Goal: Transaction & Acquisition: Purchase product/service

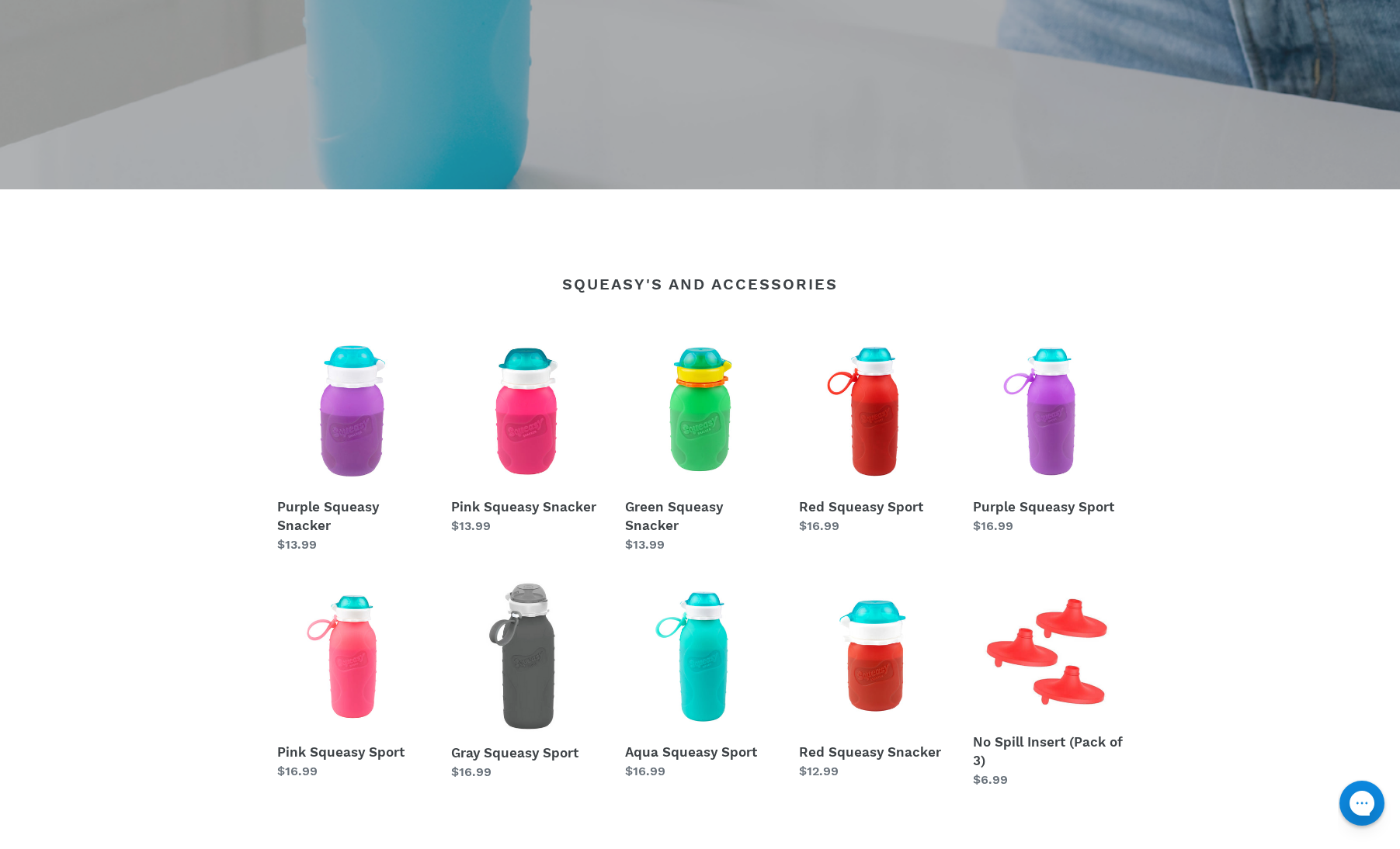
scroll to position [844, 0]
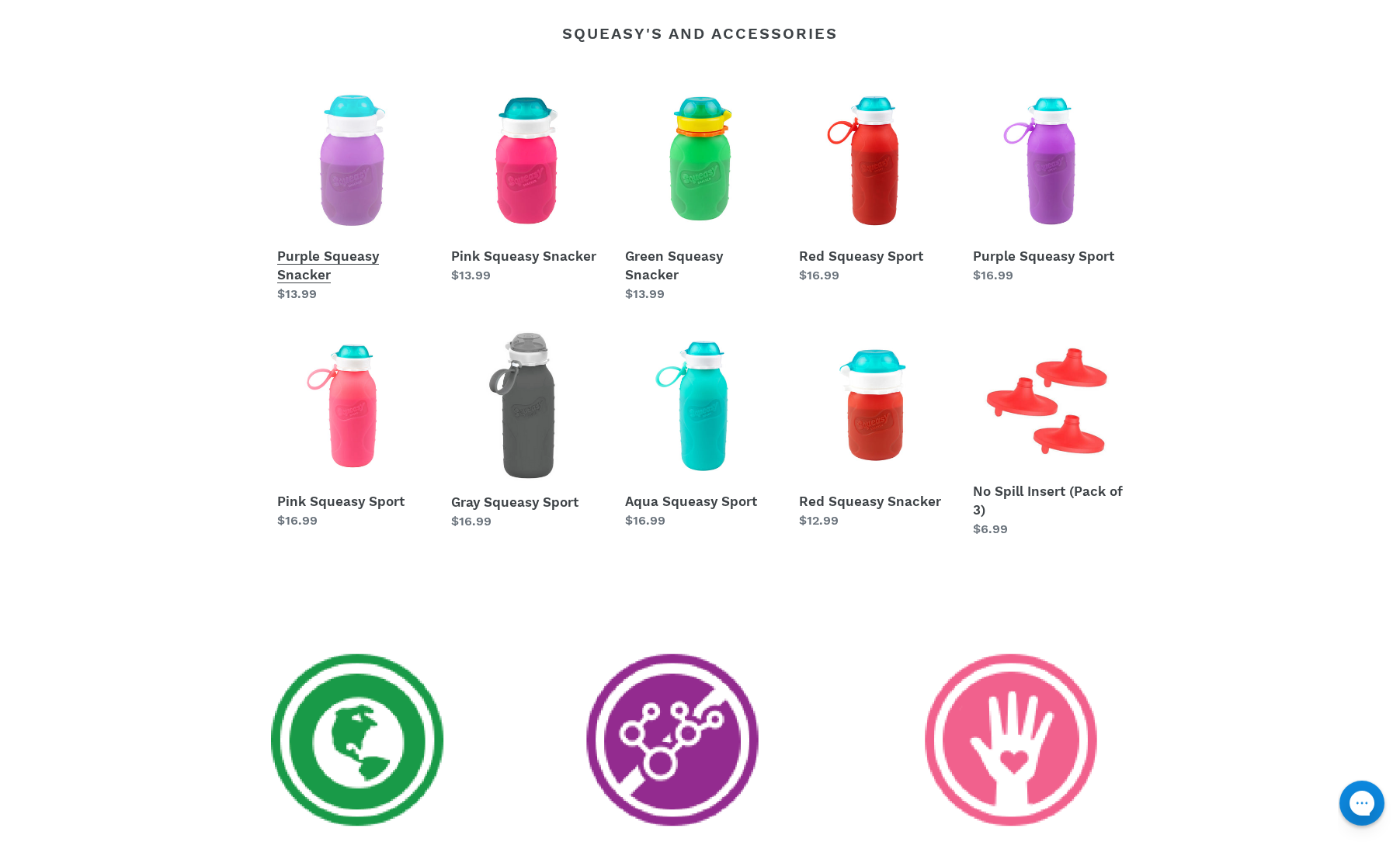
click at [330, 268] on link "Purple Squeasy Snacker" at bounding box center [352, 194] width 150 height 218
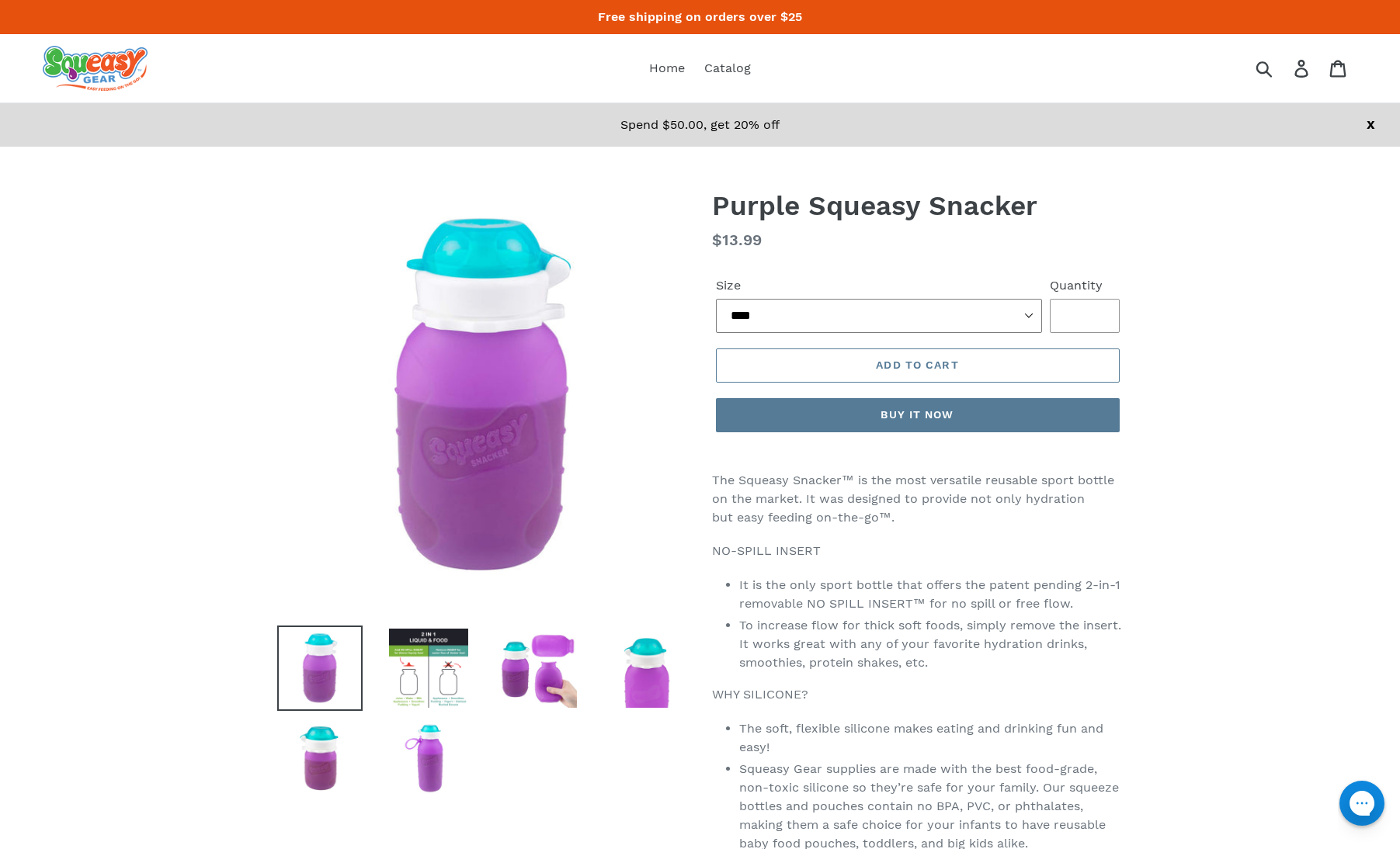
click at [716, 299] on select "**** ***** ******" at bounding box center [879, 316] width 326 height 34
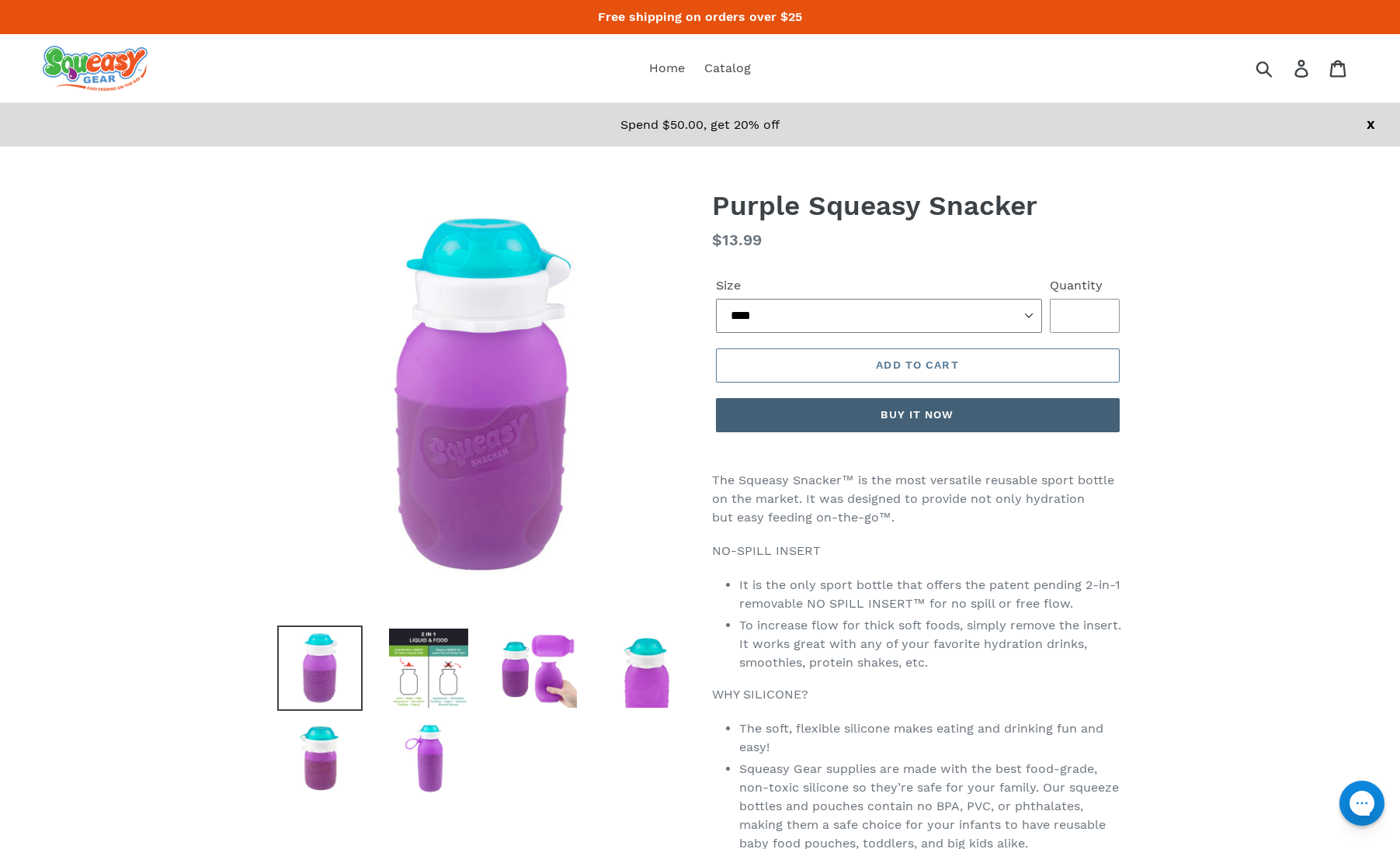
select select "******"
click option "******" at bounding box center [0, 0] width 0 height 0
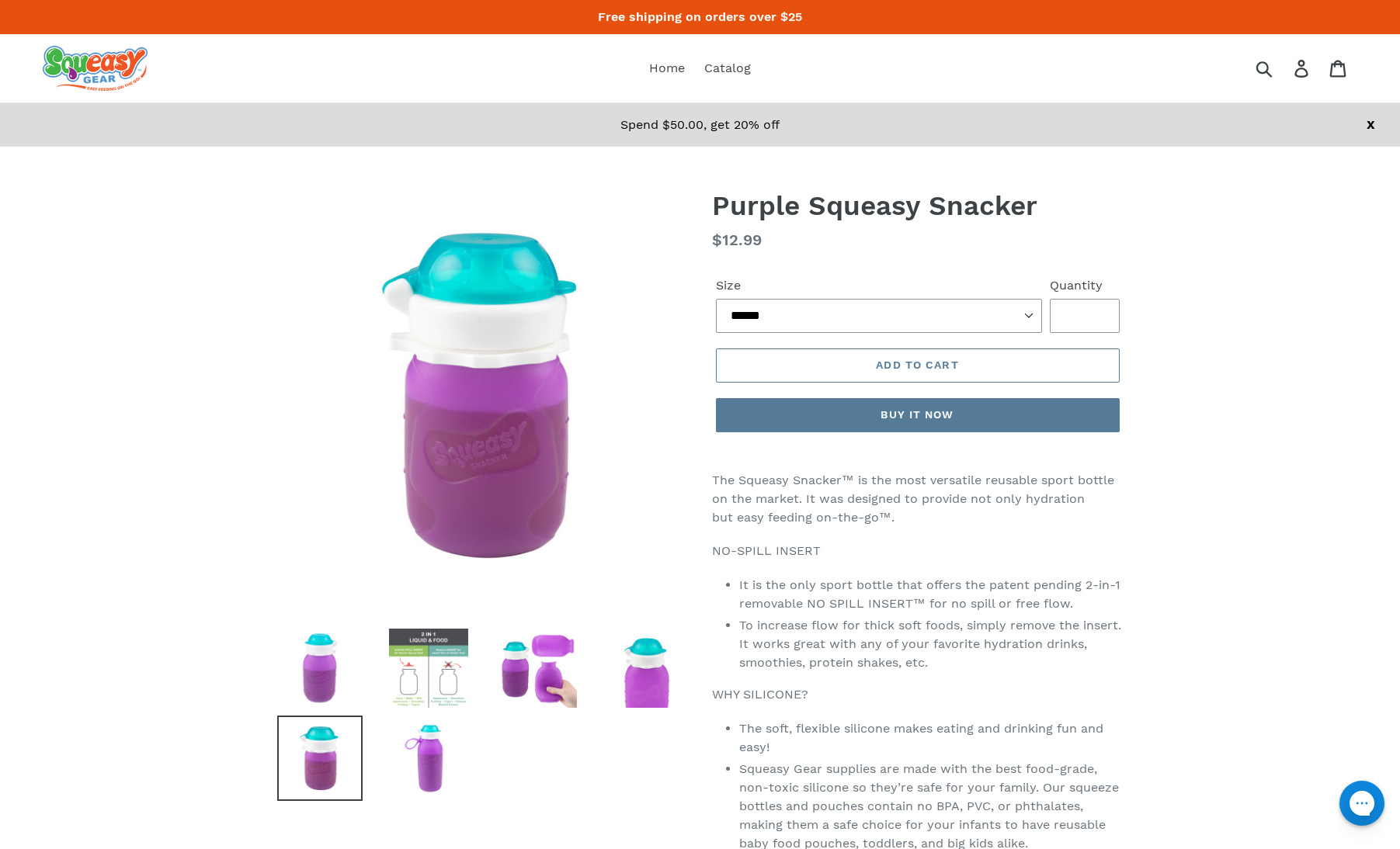
click at [461, 695] on img at bounding box center [428, 668] width 85 height 85
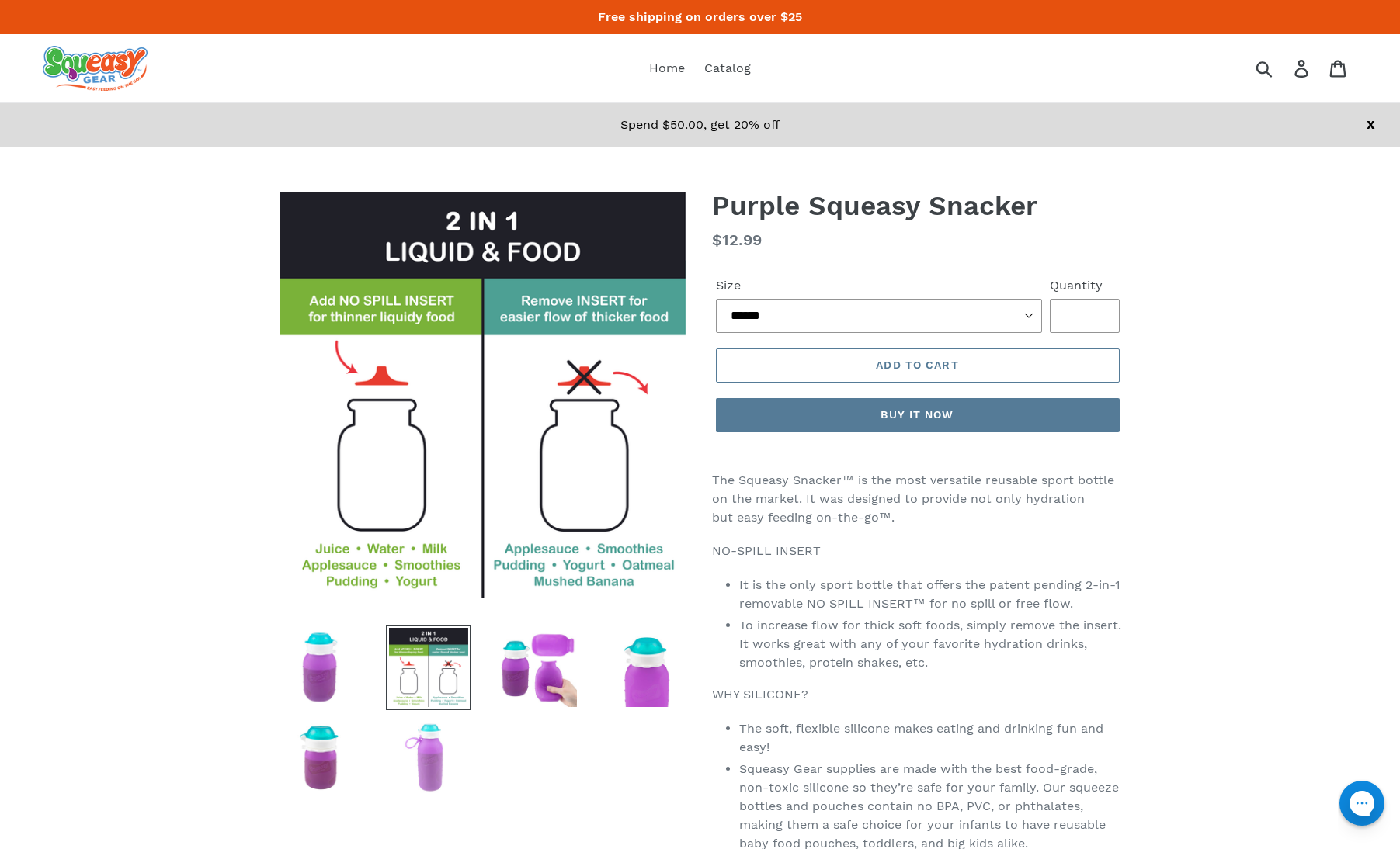
click at [441, 753] on img at bounding box center [428, 757] width 85 height 85
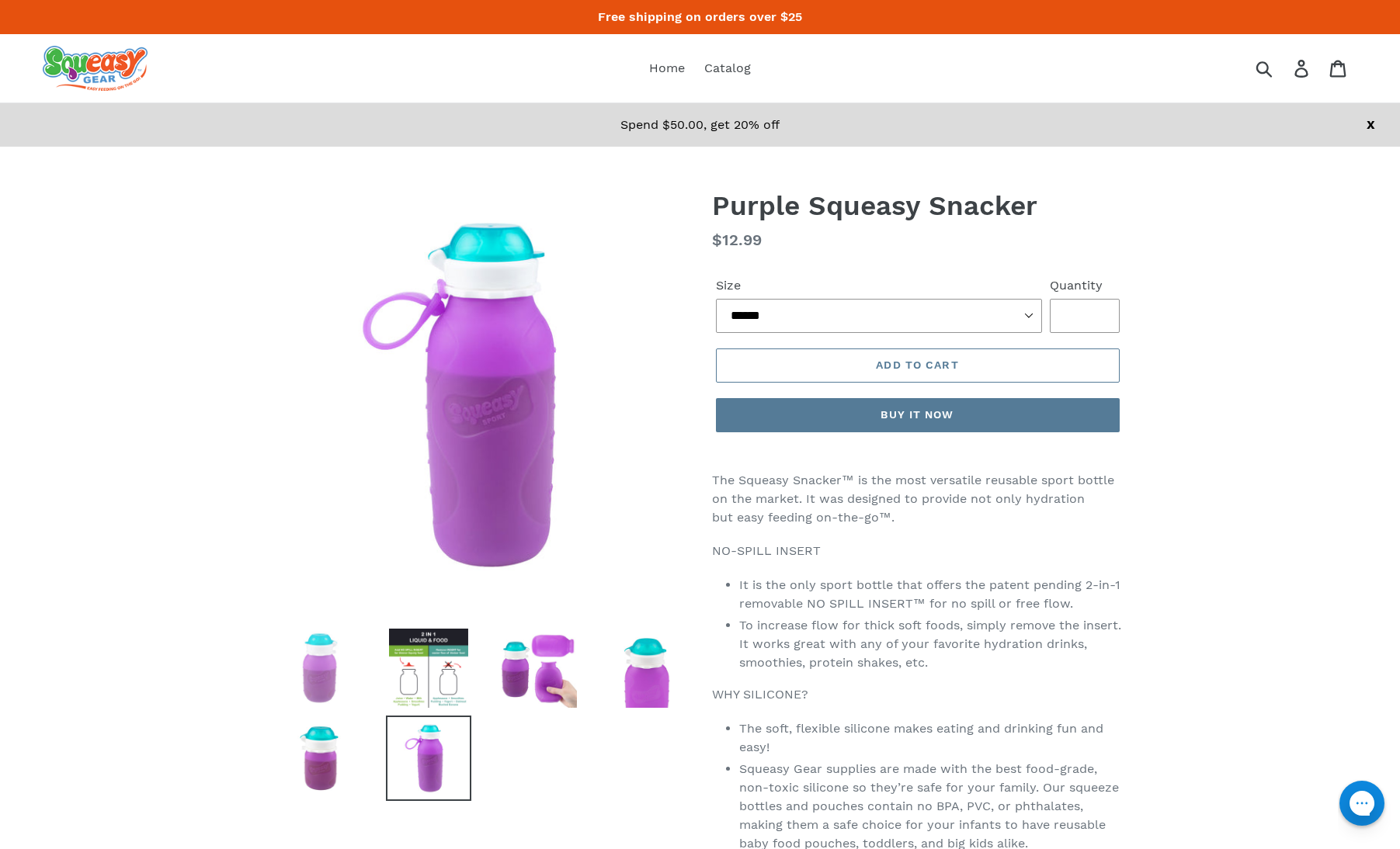
click at [326, 658] on img at bounding box center [319, 668] width 85 height 85
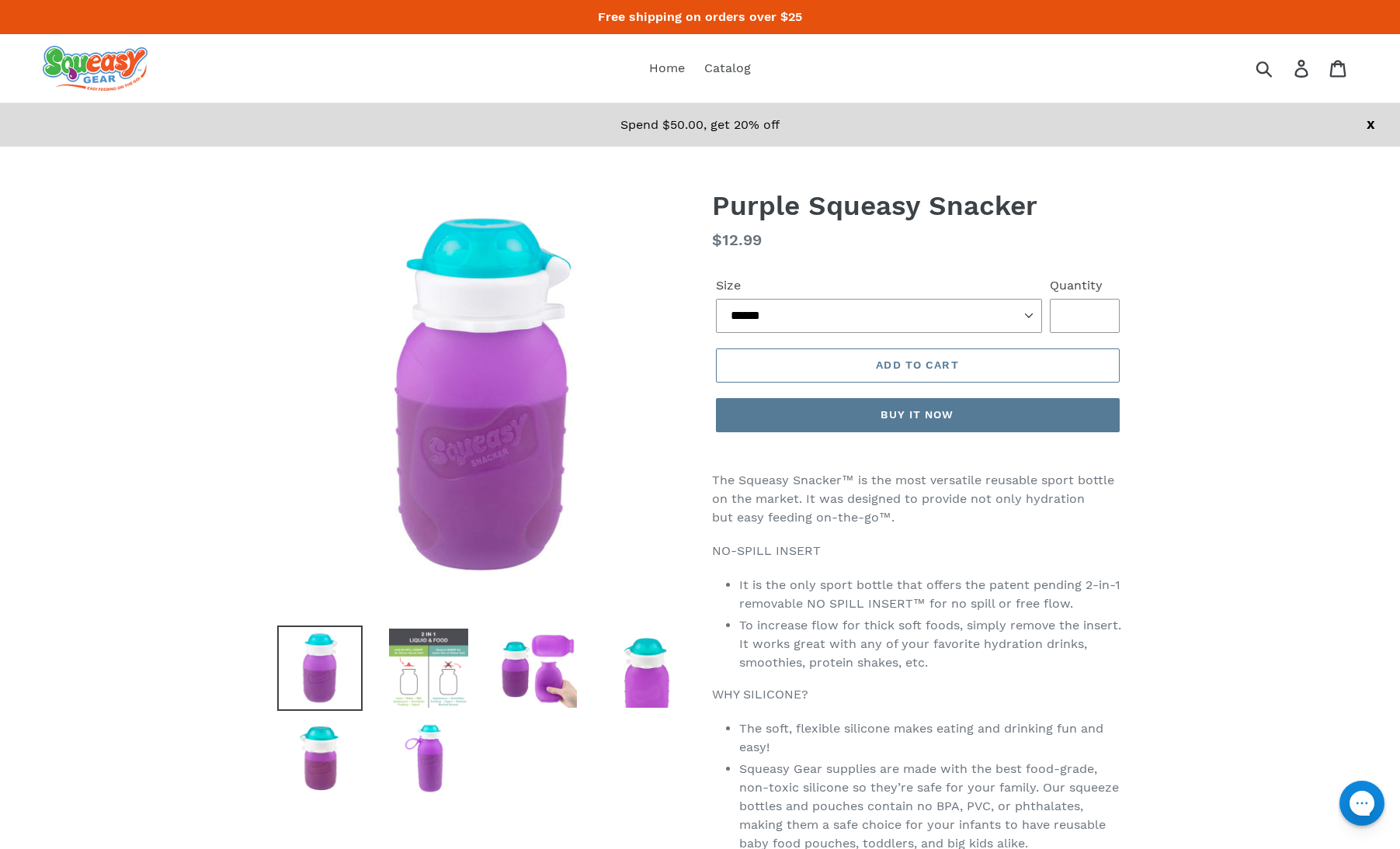
click at [437, 657] on img at bounding box center [428, 668] width 85 height 85
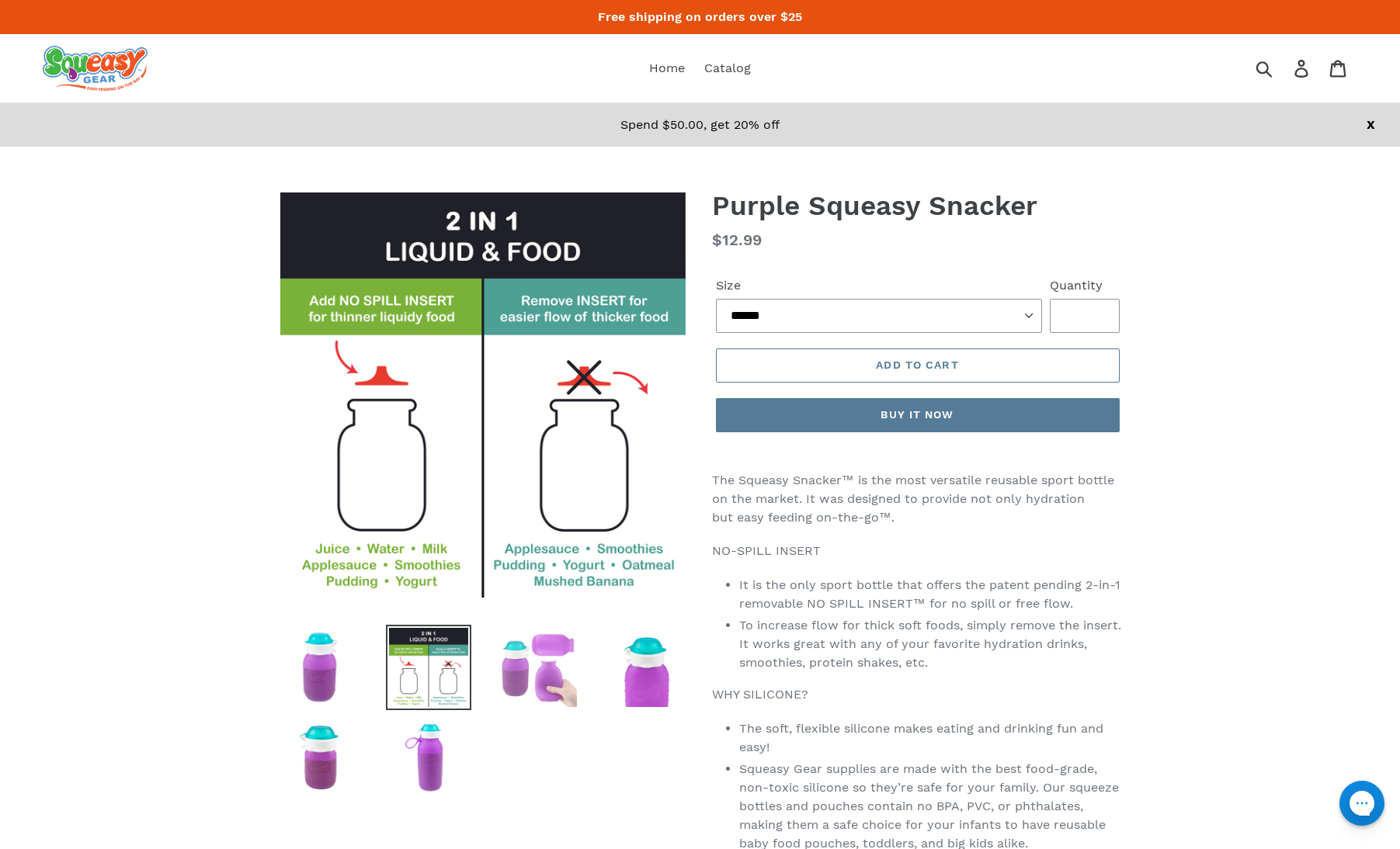
click at [564, 660] on img at bounding box center [537, 667] width 85 height 85
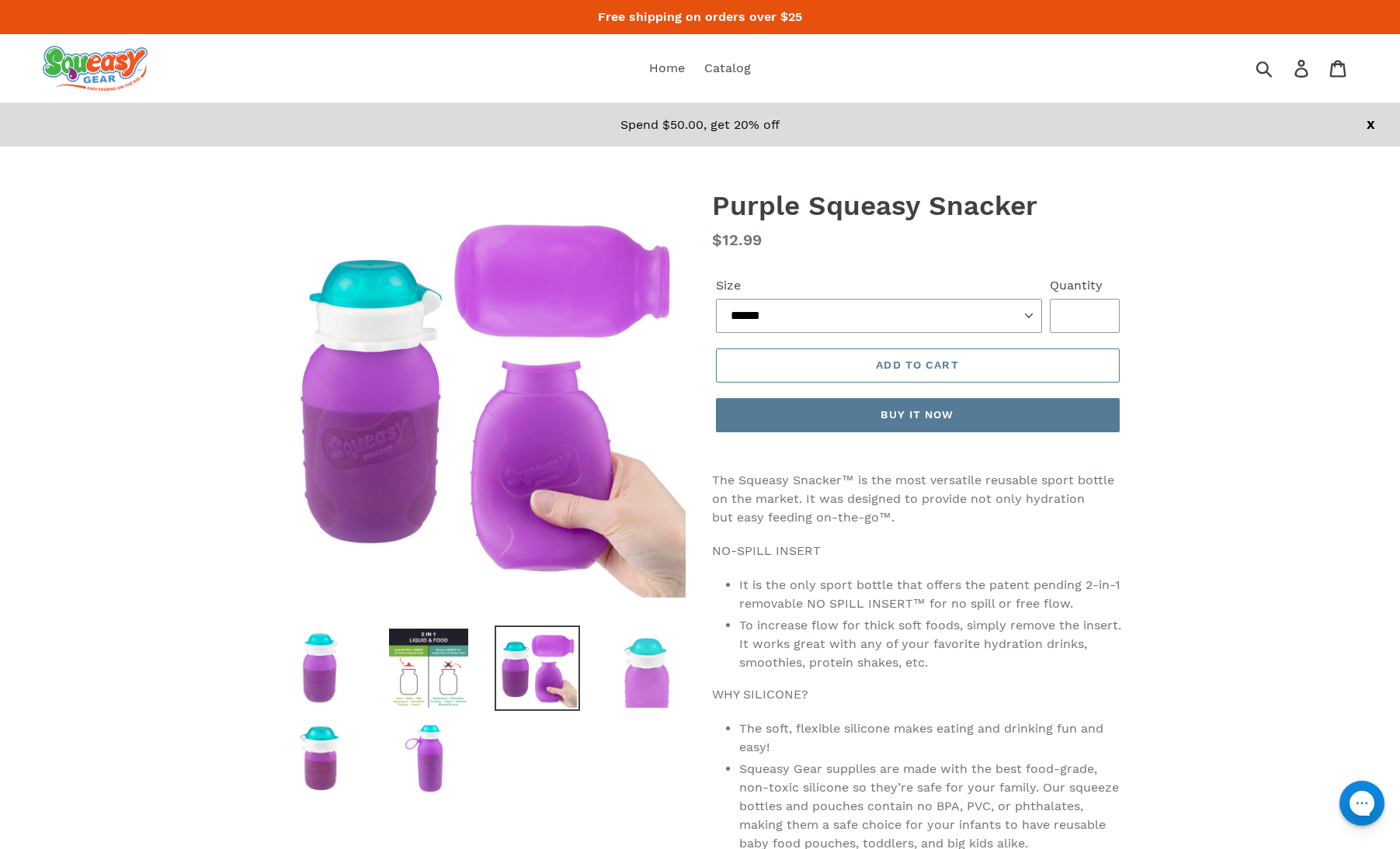
click at [641, 679] on img at bounding box center [646, 668] width 85 height 85
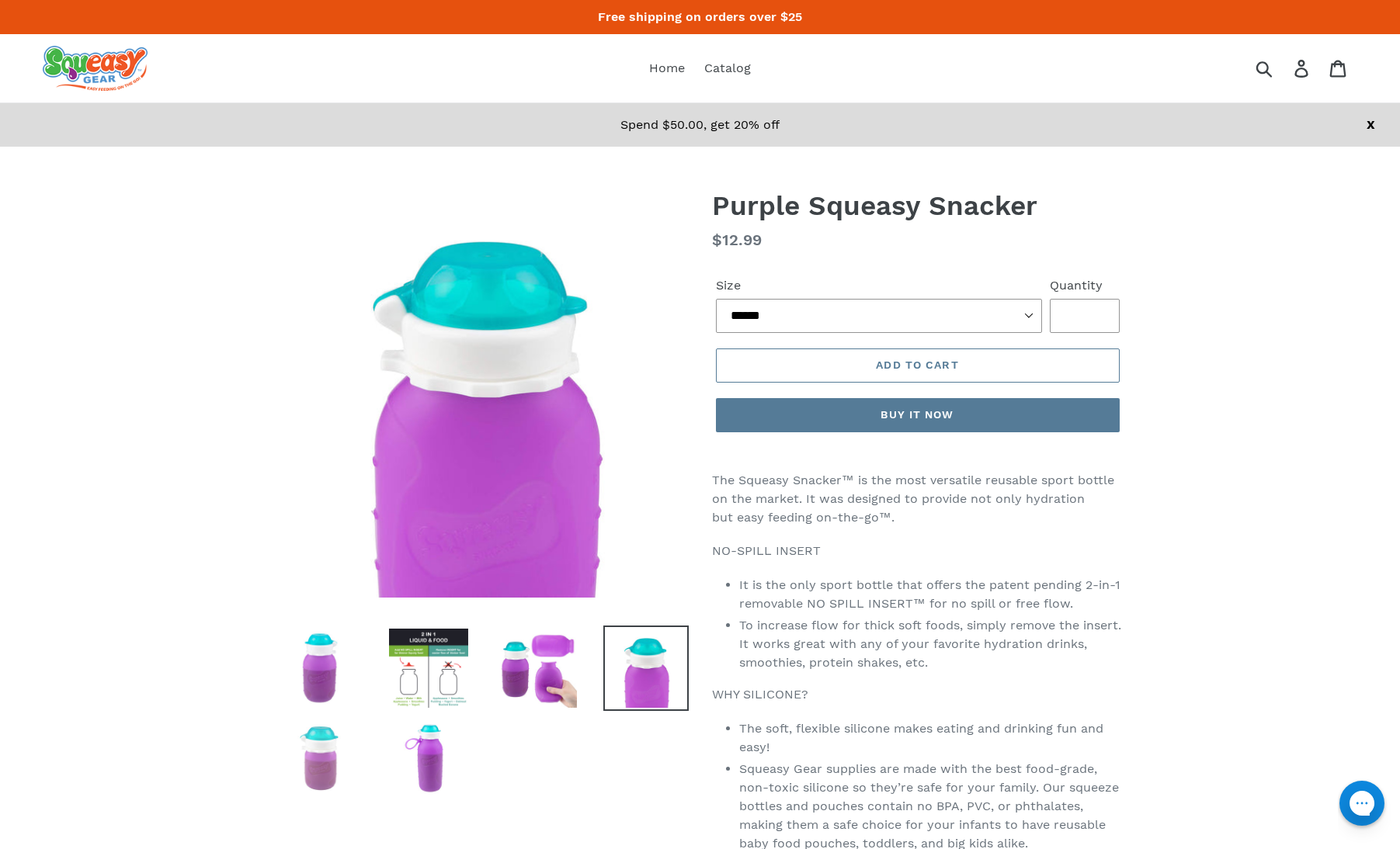
click at [356, 746] on img at bounding box center [319, 758] width 85 height 85
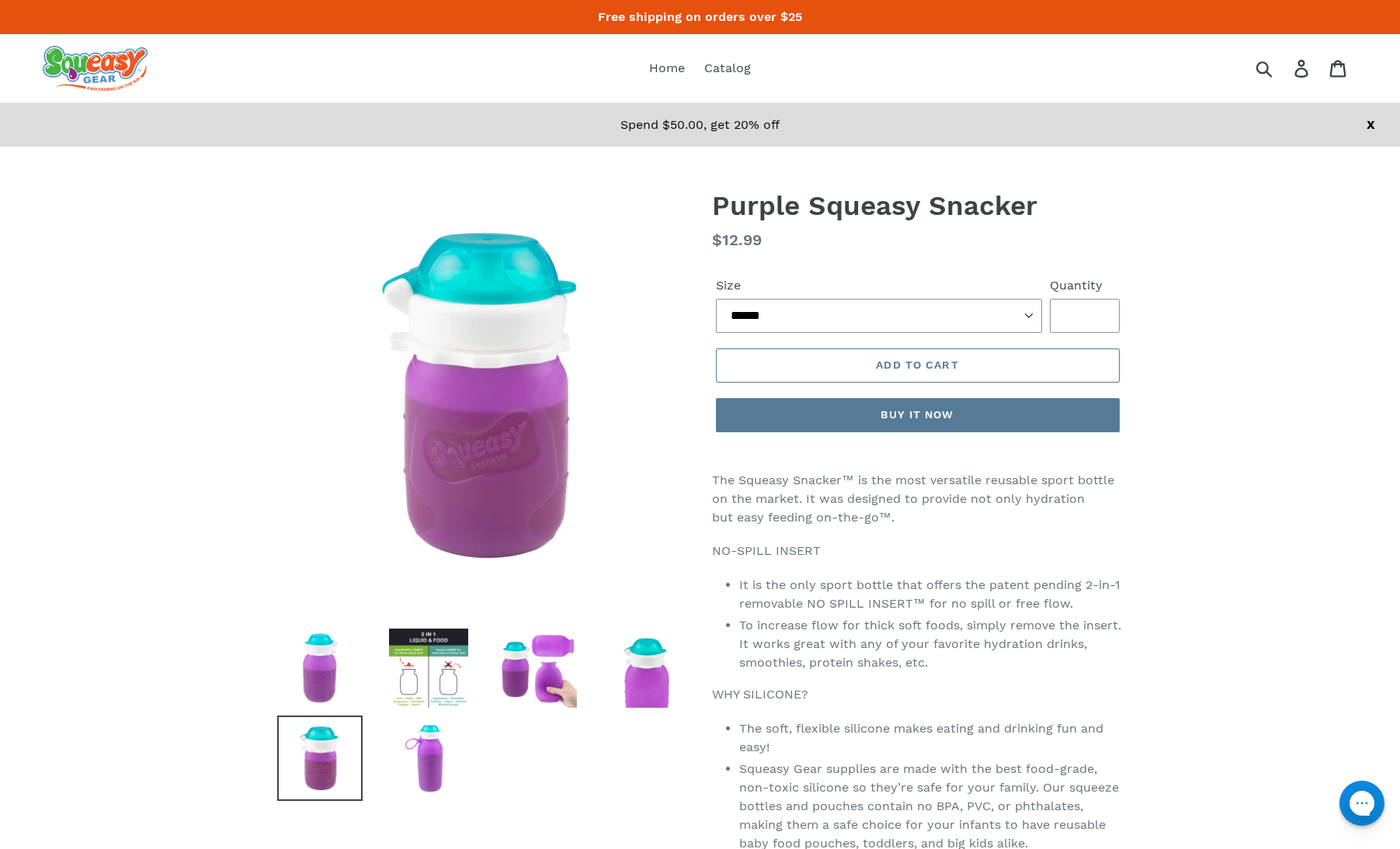
click at [312, 761] on img at bounding box center [319, 758] width 85 height 85
click at [414, 676] on img at bounding box center [428, 668] width 85 height 85
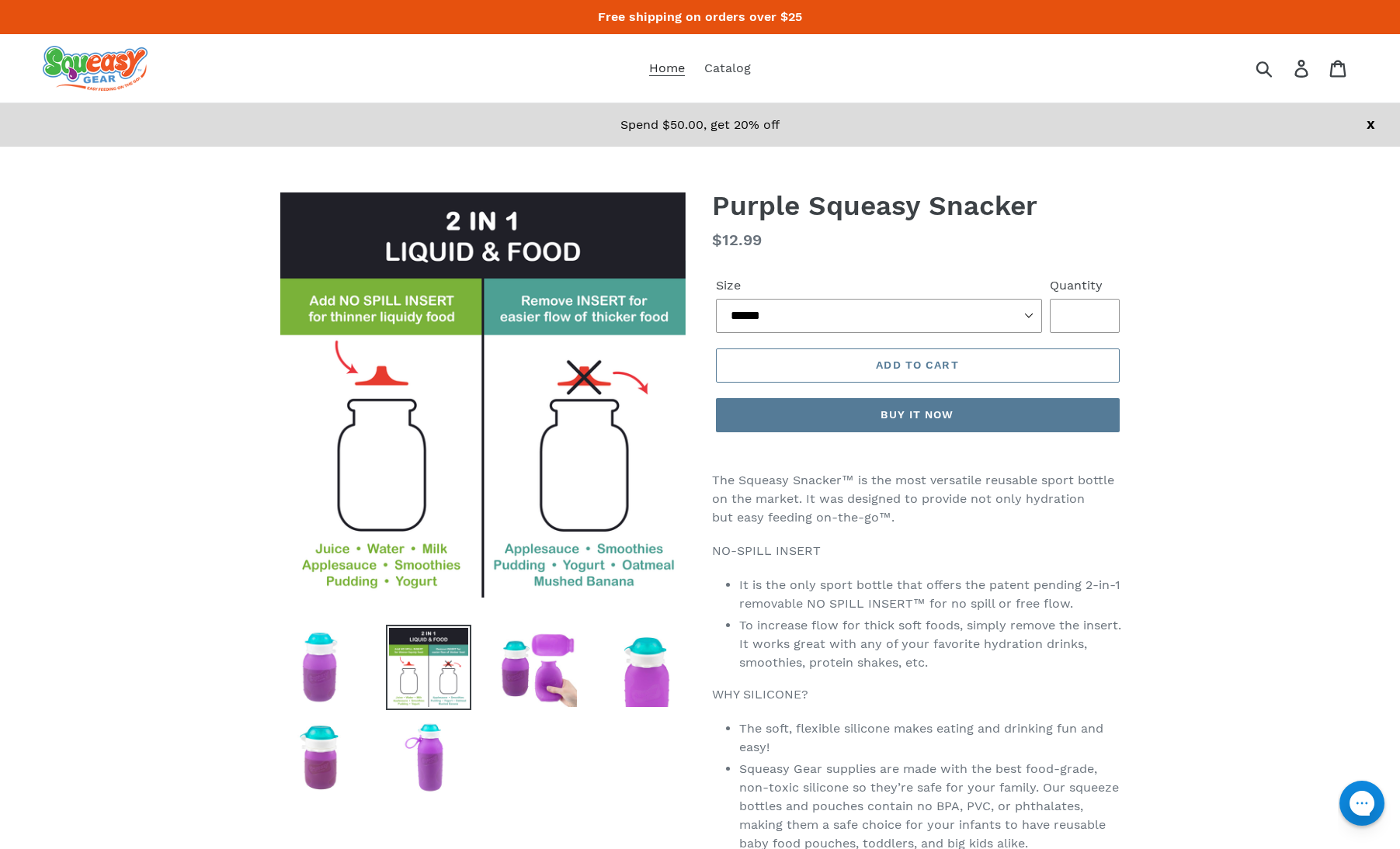
click at [665, 74] on span "Home" at bounding box center [667, 68] width 36 height 16
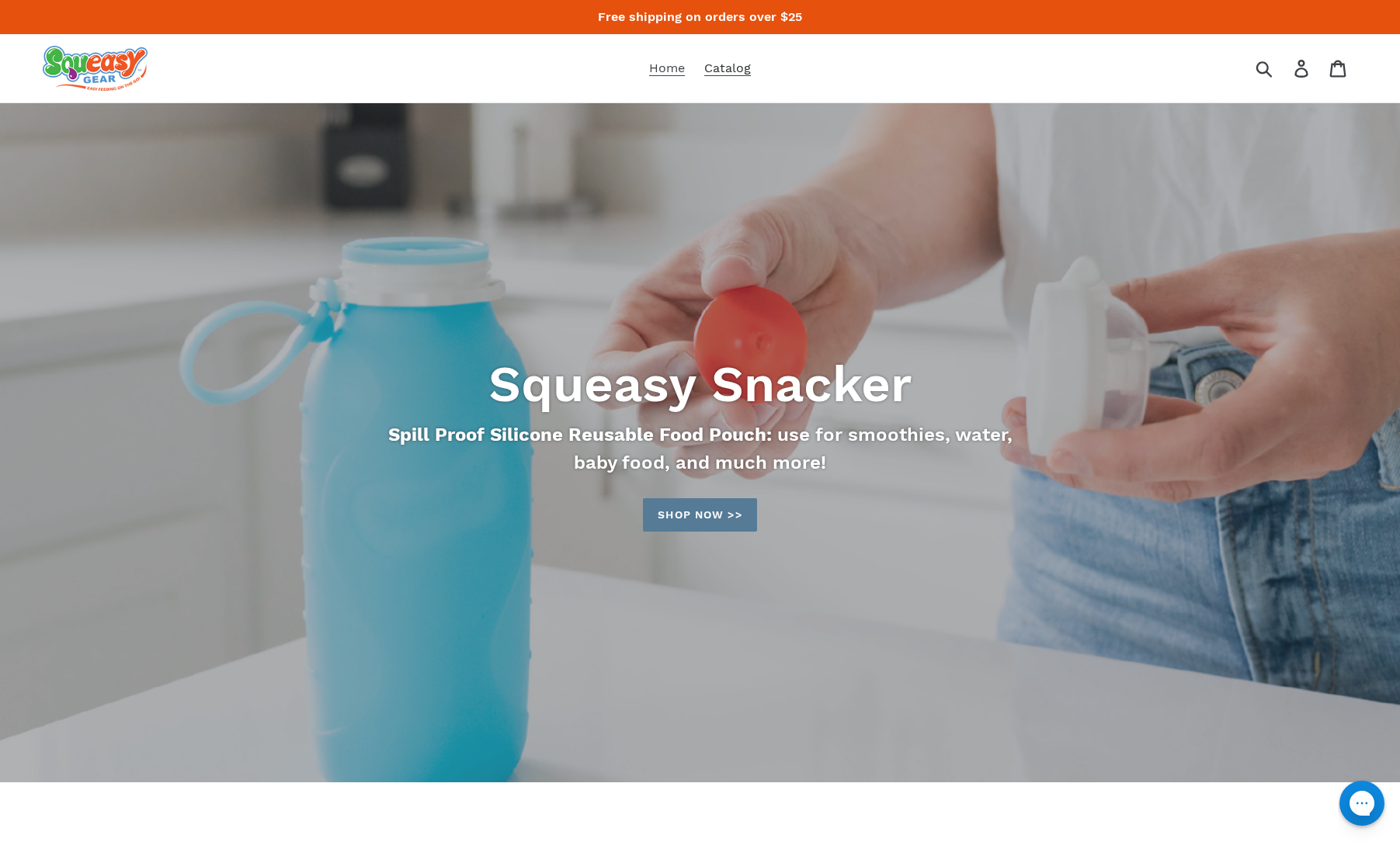
click at [722, 65] on span "Catalog" at bounding box center [728, 68] width 47 height 16
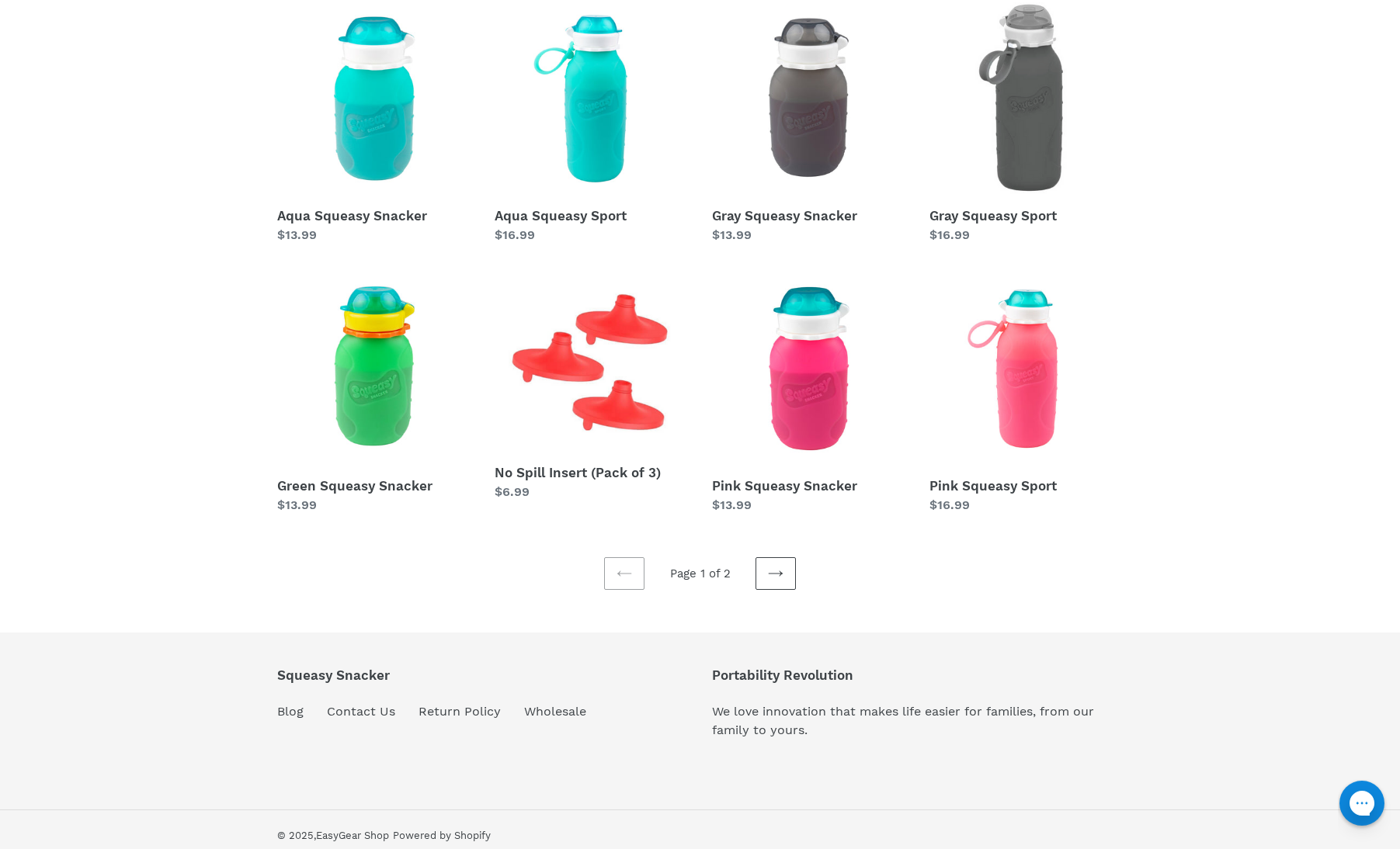
scroll to position [329, 0]
